Goal: Transaction & Acquisition: Purchase product/service

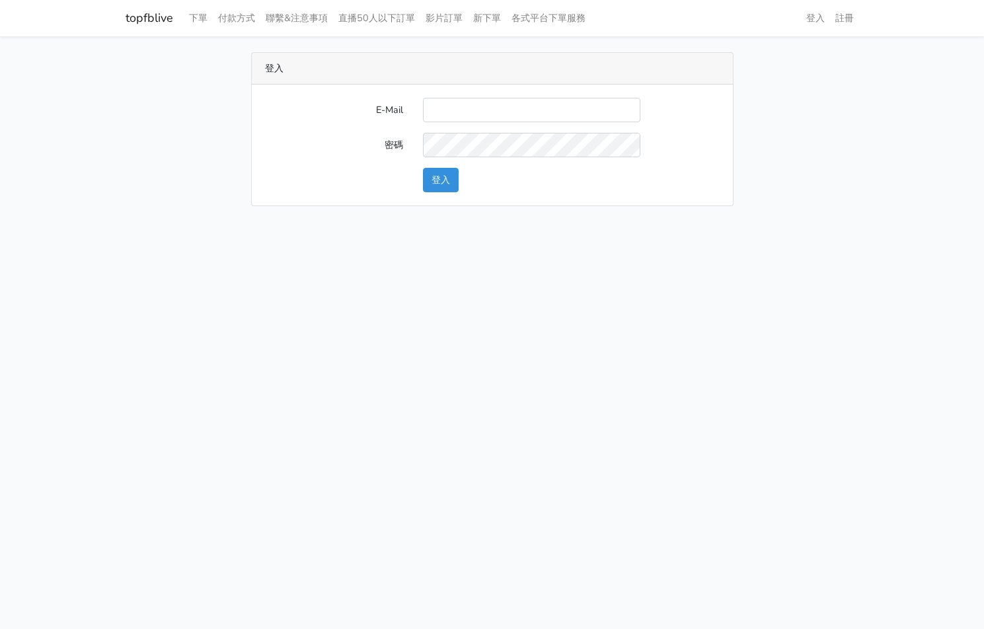
type input "[EMAIL_ADDRESS][PERSON_NAME][DOMAIN_NAME]"
click at [447, 176] on button "登入" at bounding box center [441, 180] width 36 height 24
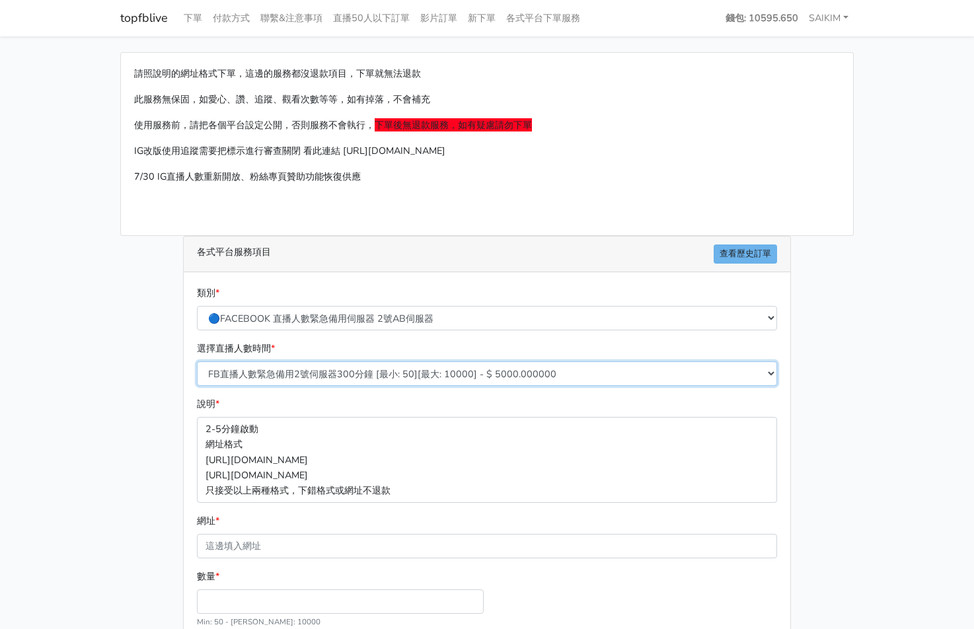
click at [315, 375] on select "FB直播人數緊急備用2號伺服器300分鐘 [最小: 50][最大: 10000] - $ 5000.000000 FB直播人數緊急備用2號伺服器60分鐘 [最…" at bounding box center [487, 373] width 580 height 24
select select "576"
click at [197, 361] on select "FB直播人數緊急備用2號伺服器300分鐘 [最小: 50][最大: 10000] - $ 5000.000000 FB直播人數緊急備用2號伺服器60分鐘 [最…" at bounding box center [487, 373] width 580 height 24
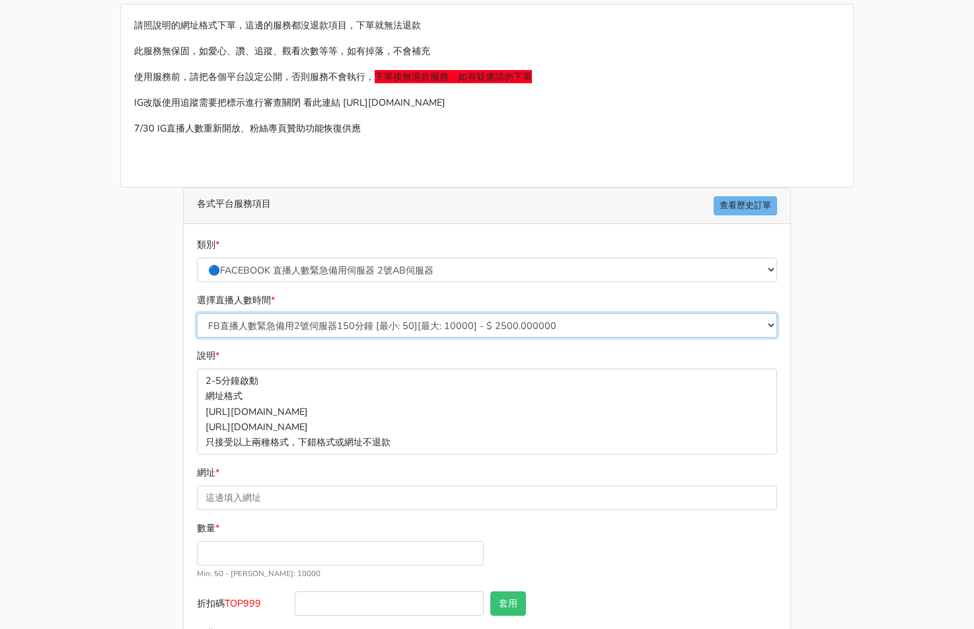
scroll to position [119, 0]
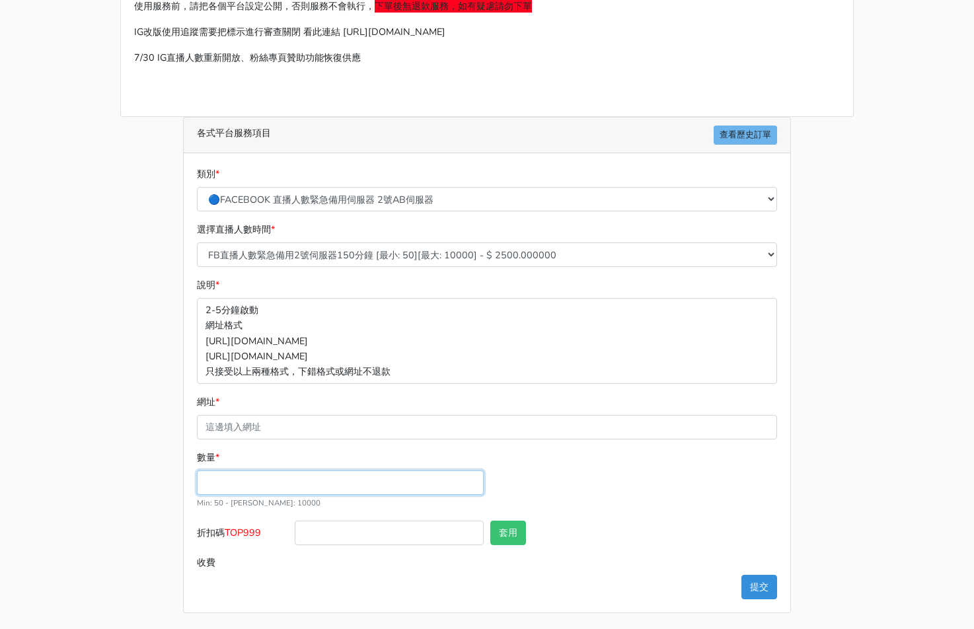
click at [257, 475] on input "數量 *" at bounding box center [340, 482] width 287 height 24
type input "300"
type input "750.000"
click at [247, 535] on span "TOP999" at bounding box center [243, 532] width 36 height 13
click at [295, 535] on input "折扣碼 TOP999" at bounding box center [389, 533] width 189 height 24
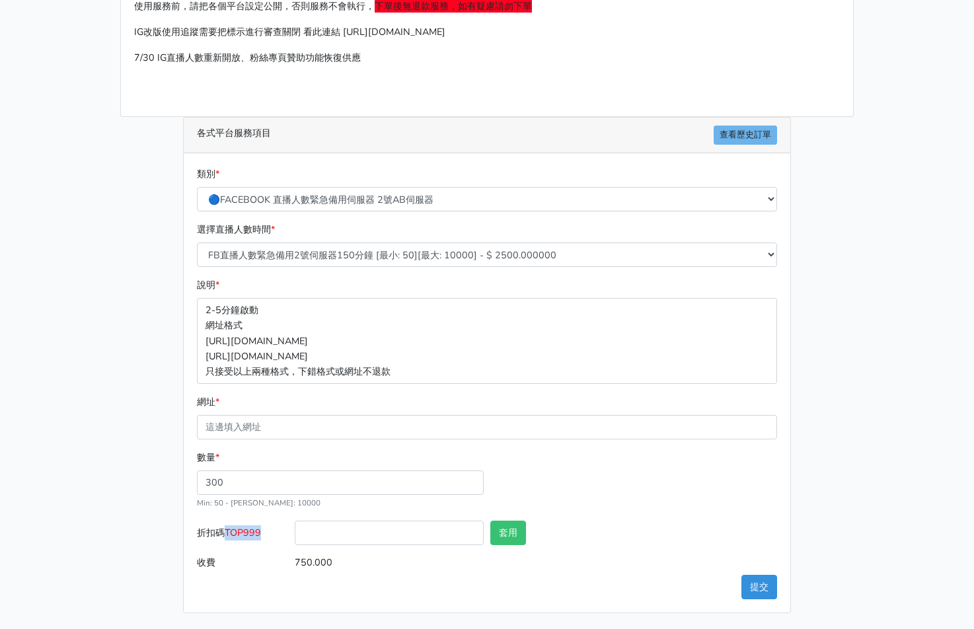
click at [247, 535] on span "TOP999" at bounding box center [243, 532] width 36 height 13
click at [295, 535] on input "折扣碼 TOP999" at bounding box center [389, 533] width 189 height 24
copy span "TOP999"
click at [313, 531] on input "折扣碼 TOP999" at bounding box center [389, 533] width 189 height 24
paste input "TOP999"
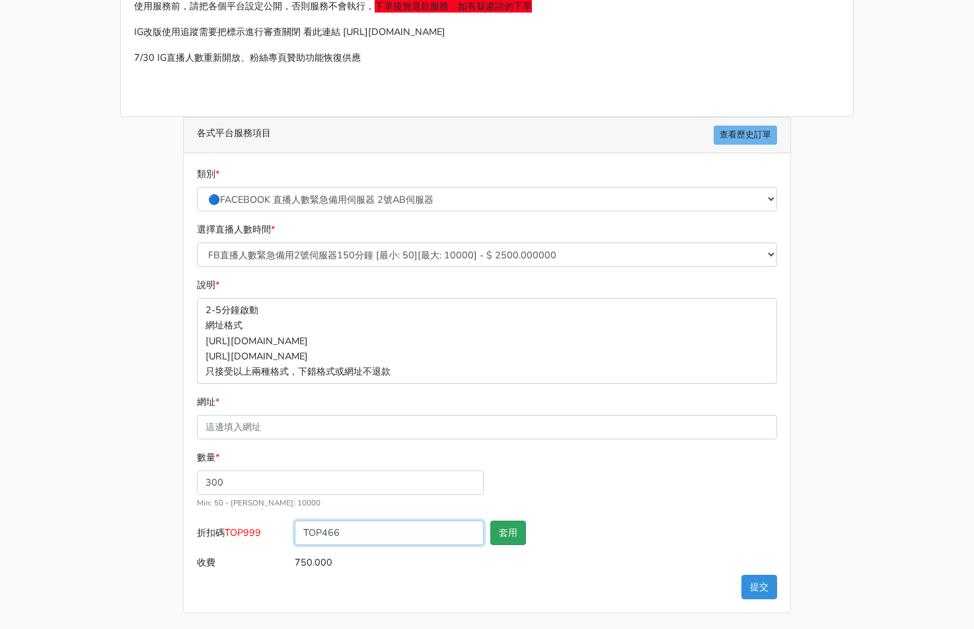
type input "TOP466"
click at [517, 536] on button "套用" at bounding box center [508, 533] width 36 height 24
type input "套用失敗"
click at [393, 530] on input "TOP466" at bounding box center [389, 533] width 189 height 24
type input "TOP456"
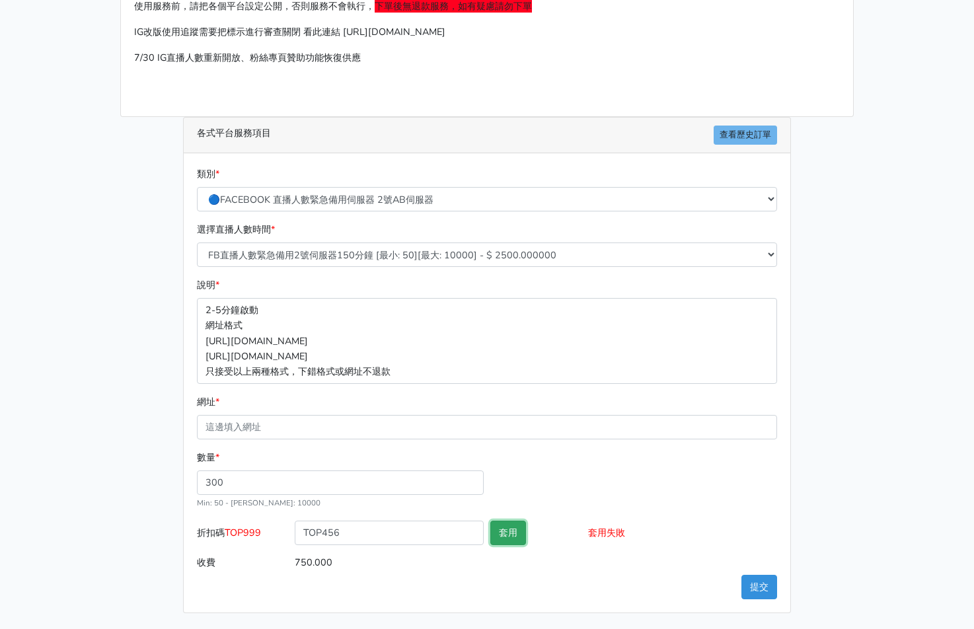
click at [511, 538] on button "套用" at bounding box center [508, 533] width 36 height 24
type input "套用成功"
type input "720.000"
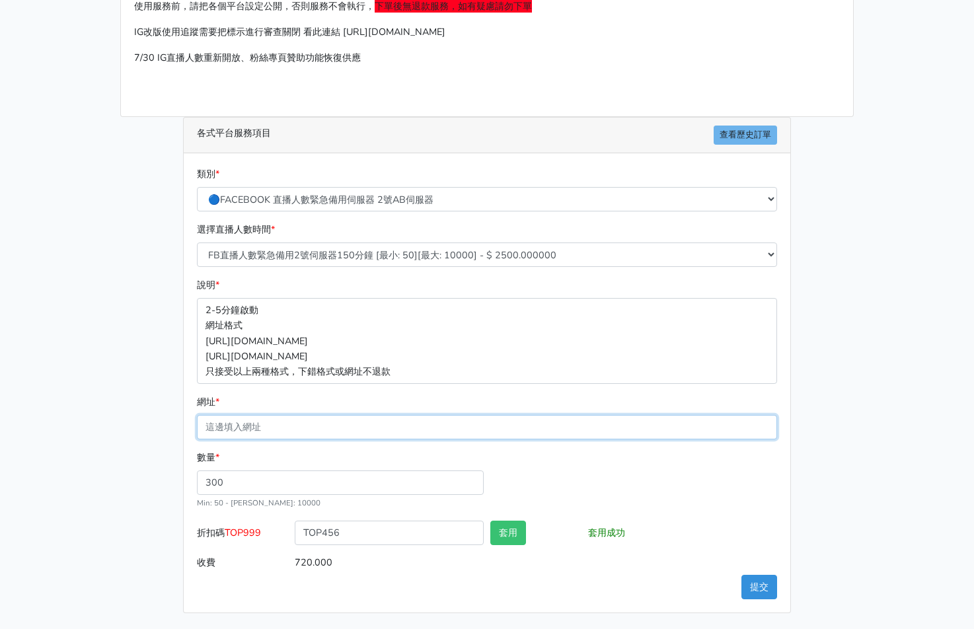
click at [308, 427] on input "網址 *" at bounding box center [487, 427] width 580 height 24
paste input "[URL][DOMAIN_NAME]"
type input "[URL][DOMAIN_NAME]"
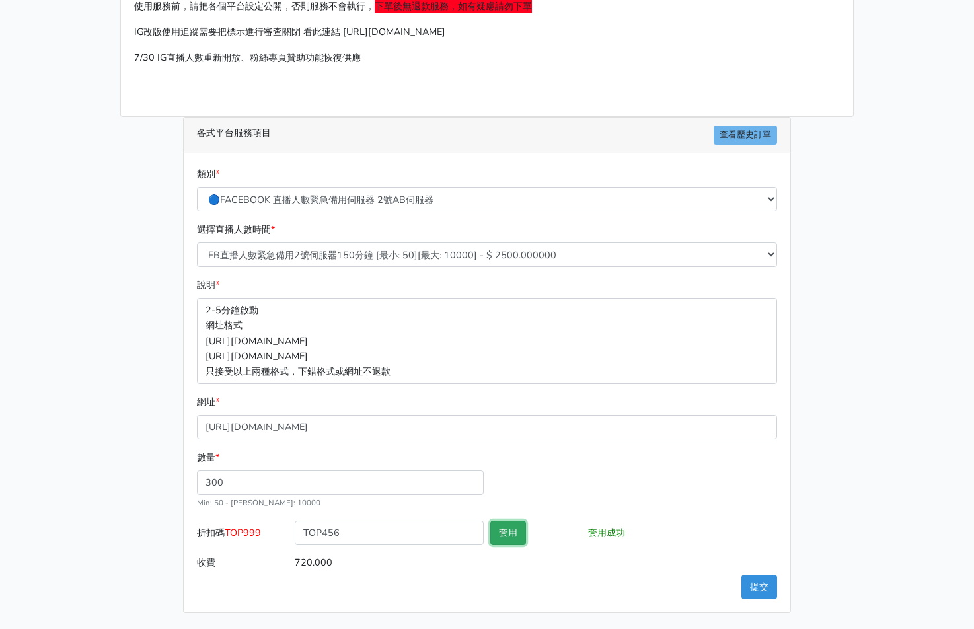
click at [495, 535] on button "套用" at bounding box center [508, 533] width 36 height 24
click at [762, 583] on button "提交" at bounding box center [759, 587] width 36 height 24
